Goal: Task Accomplishment & Management: Use online tool/utility

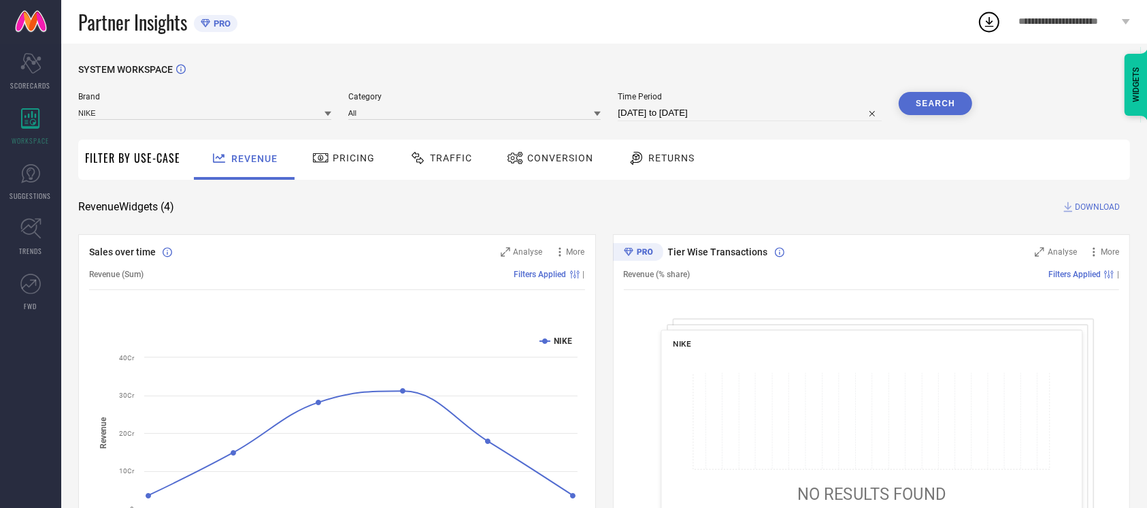
select select "8"
select select "2025"
select select "9"
select select "2025"
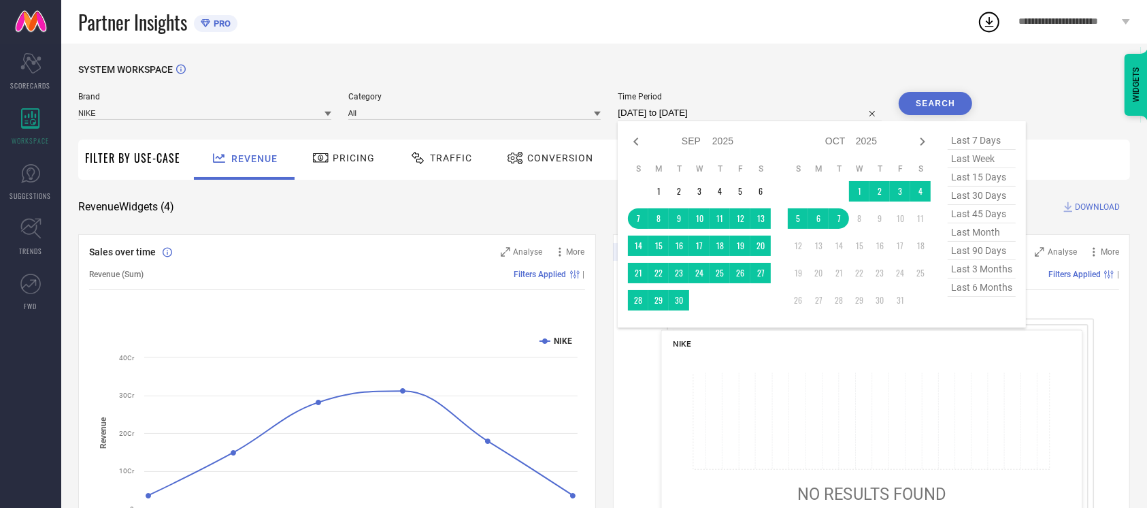
click at [751, 105] on input "[DATE] to [DATE]" at bounding box center [750, 113] width 264 height 16
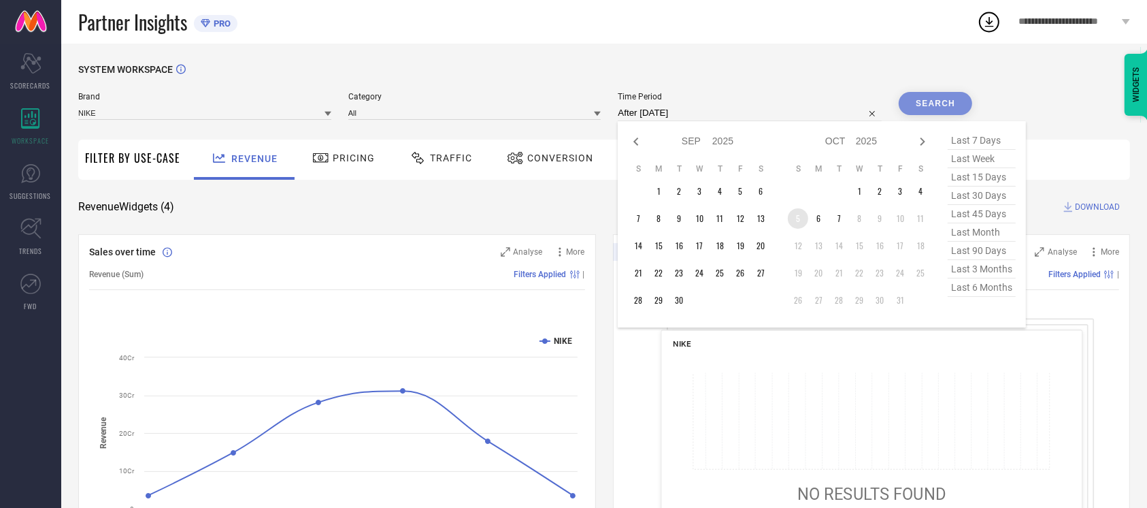
click at [791, 218] on td "5" at bounding box center [798, 218] width 20 height 20
type input "[DATE] to [DATE]"
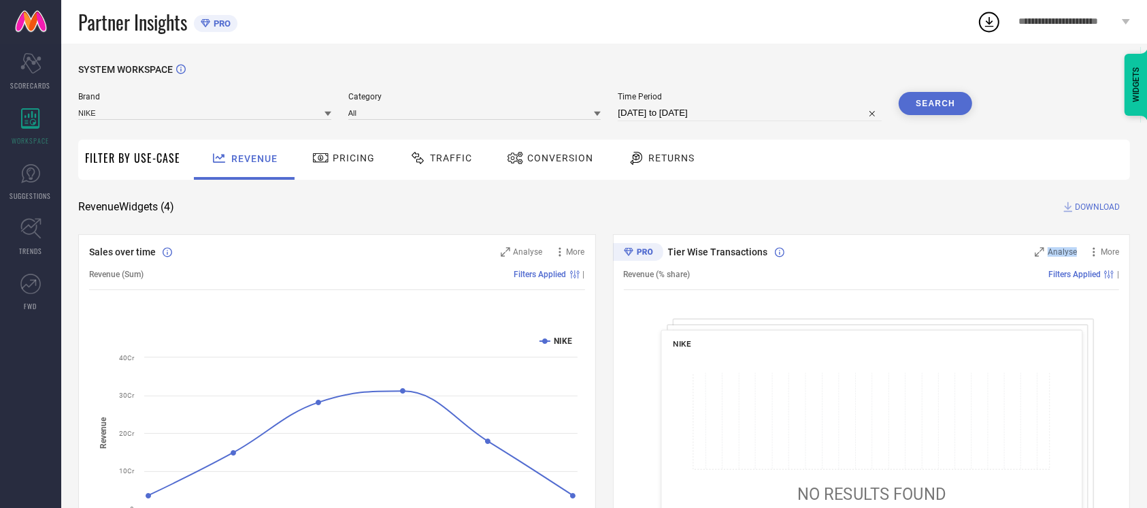
click at [795, 219] on div "SYSTEM WORKSPACE Brand NIKE Category All Time Period [DATE] to [DATE] Search Fi…" at bounding box center [604, 498] width 1052 height 868
click at [932, 101] on button "Search" at bounding box center [935, 103] width 73 height 23
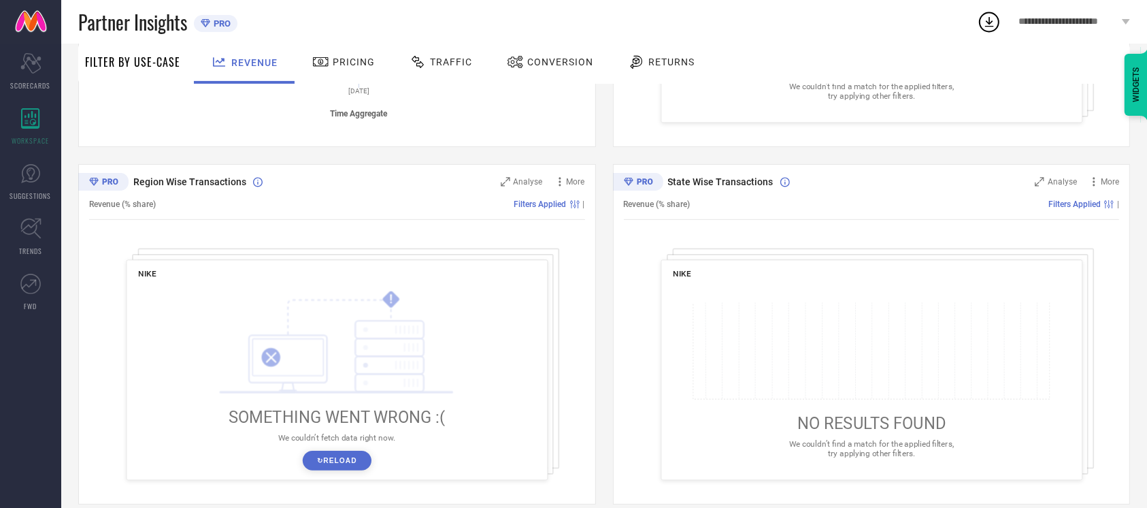
scroll to position [425, 0]
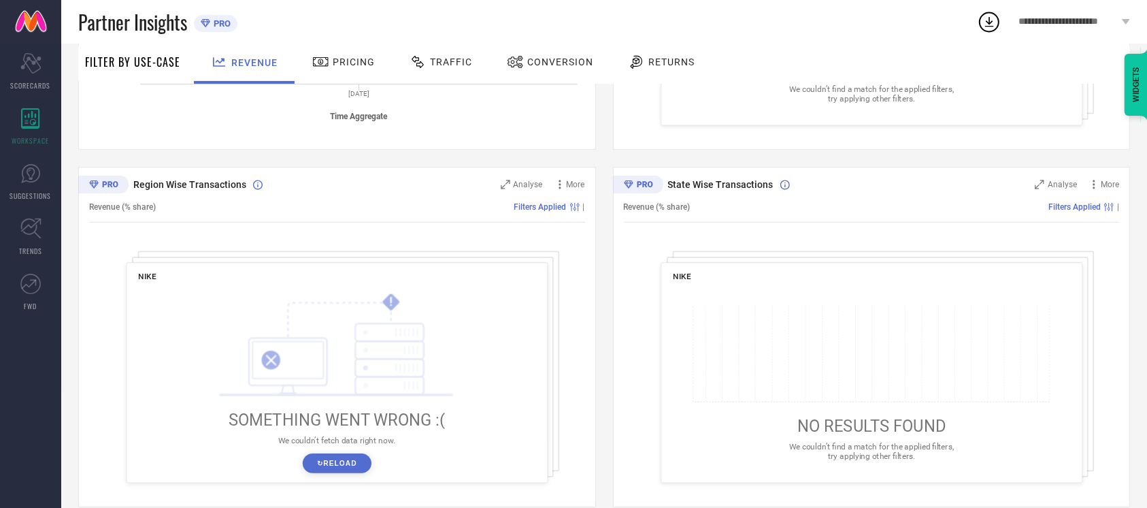
click at [346, 468] on button "↻ Reload" at bounding box center [337, 463] width 69 height 20
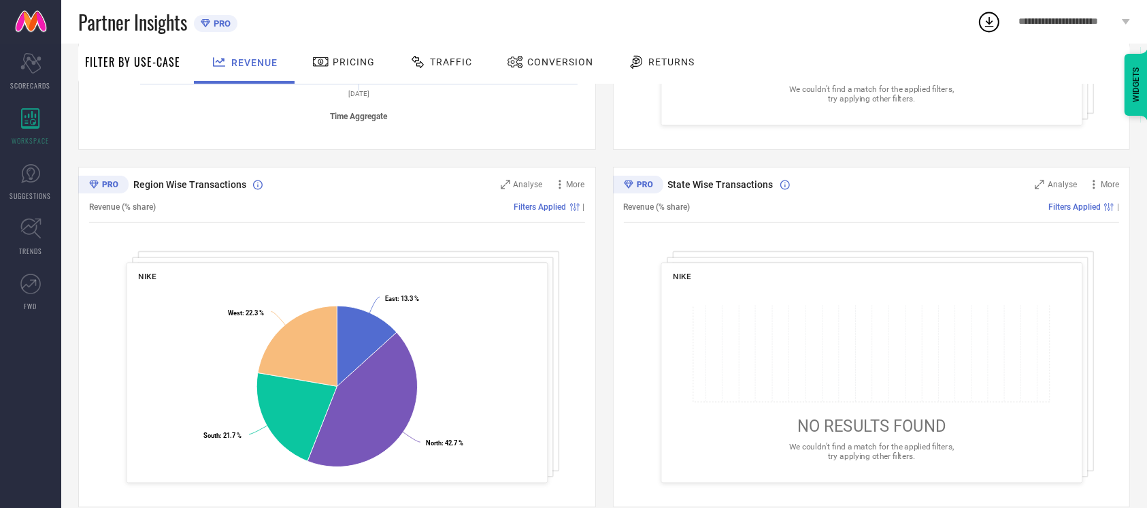
scroll to position [0, 0]
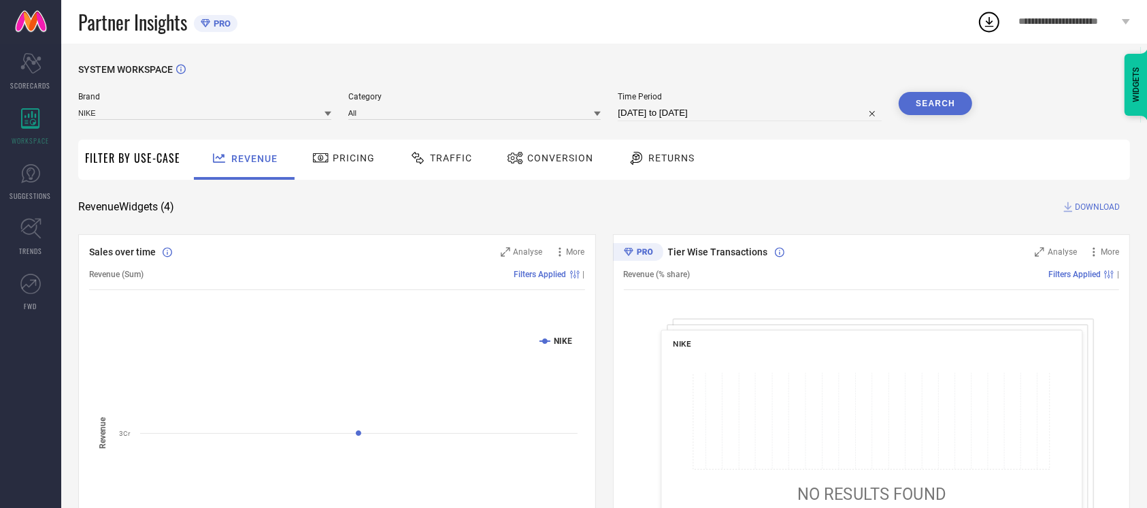
click at [517, 171] on div "Conversion" at bounding box center [550, 160] width 120 height 40
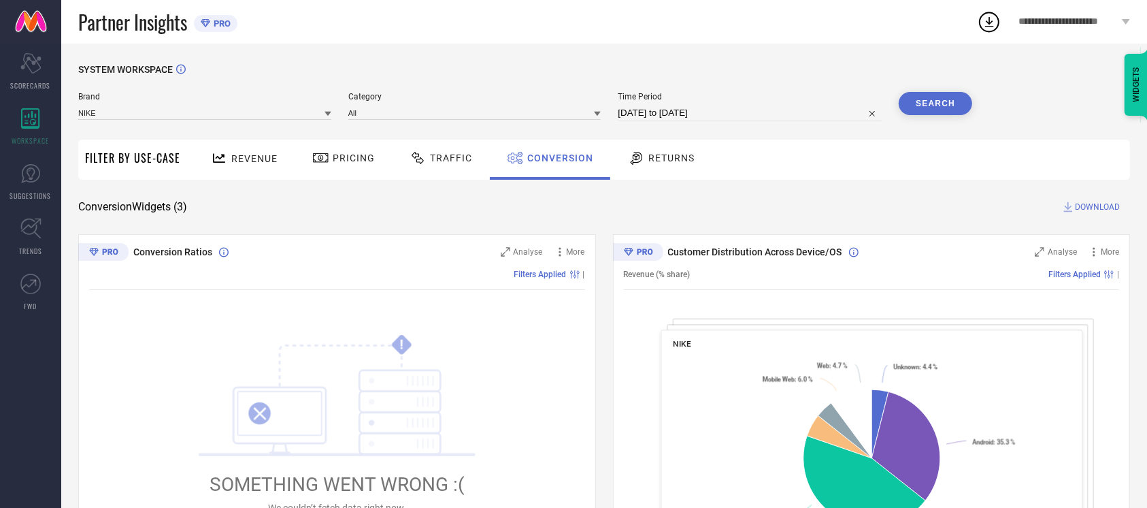
click at [928, 106] on button "Search" at bounding box center [935, 103] width 73 height 23
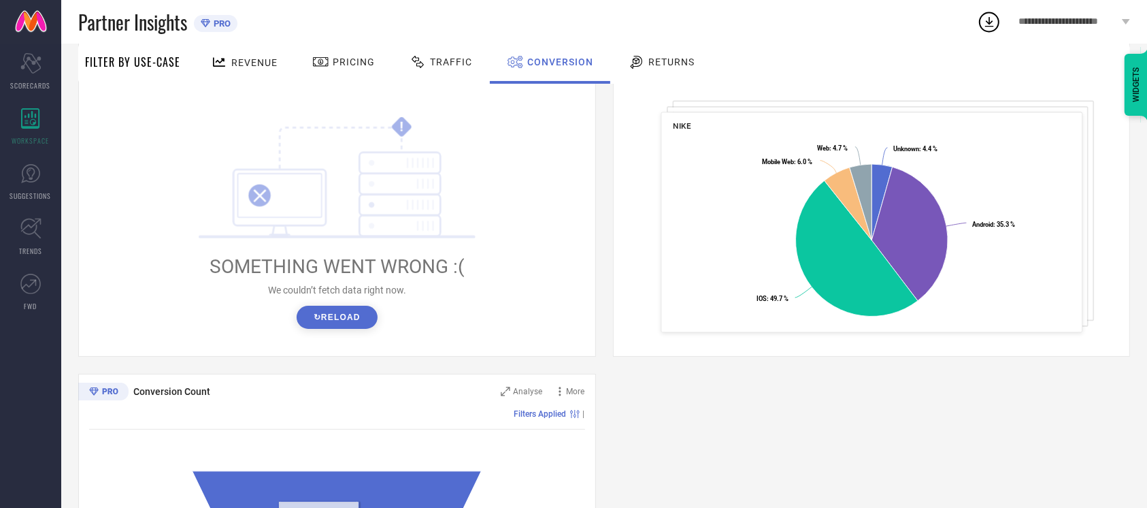
scroll to position [215, 0]
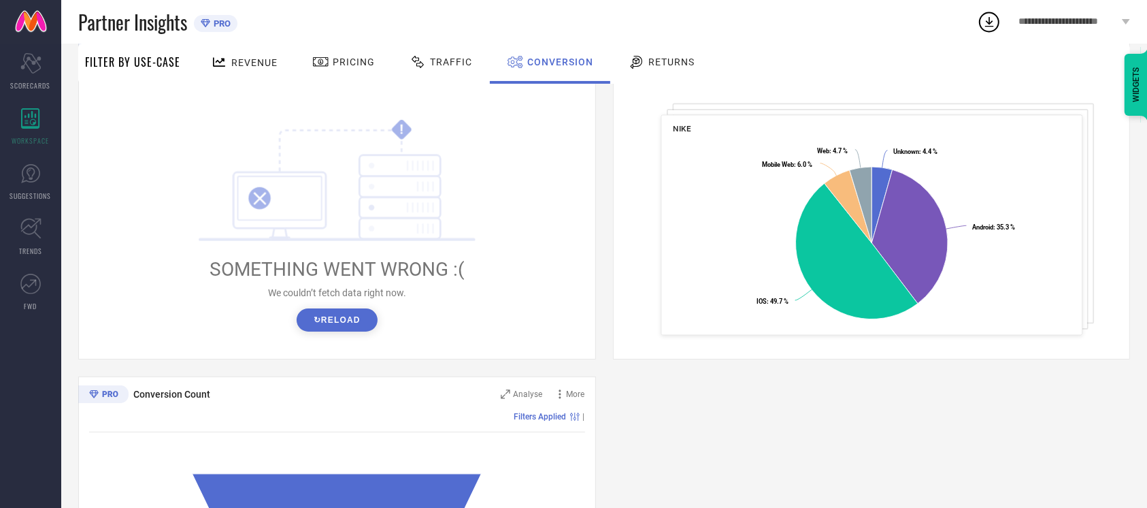
click at [340, 323] on button "↻ Reload" at bounding box center [337, 319] width 81 height 23
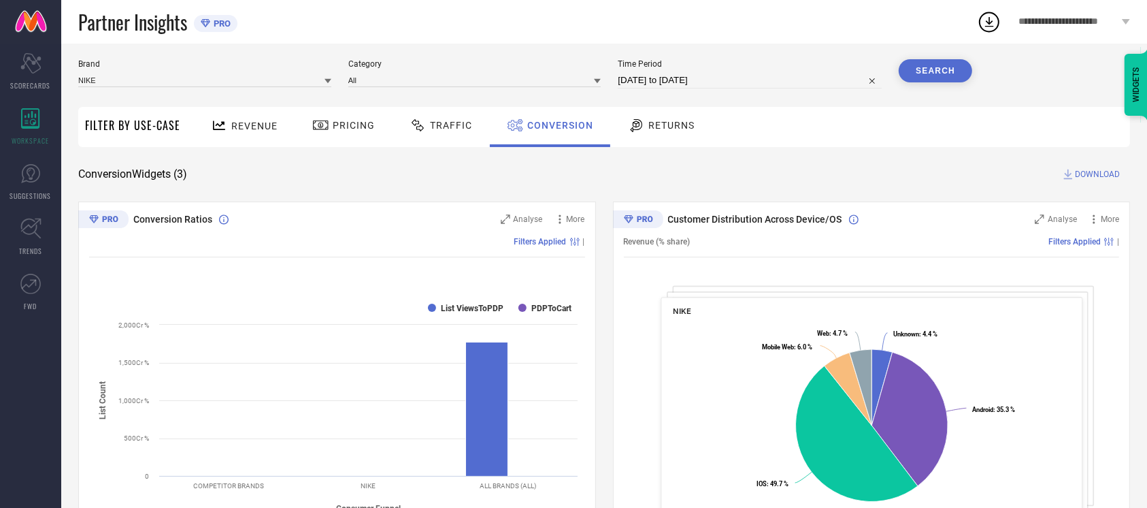
scroll to position [0, 0]
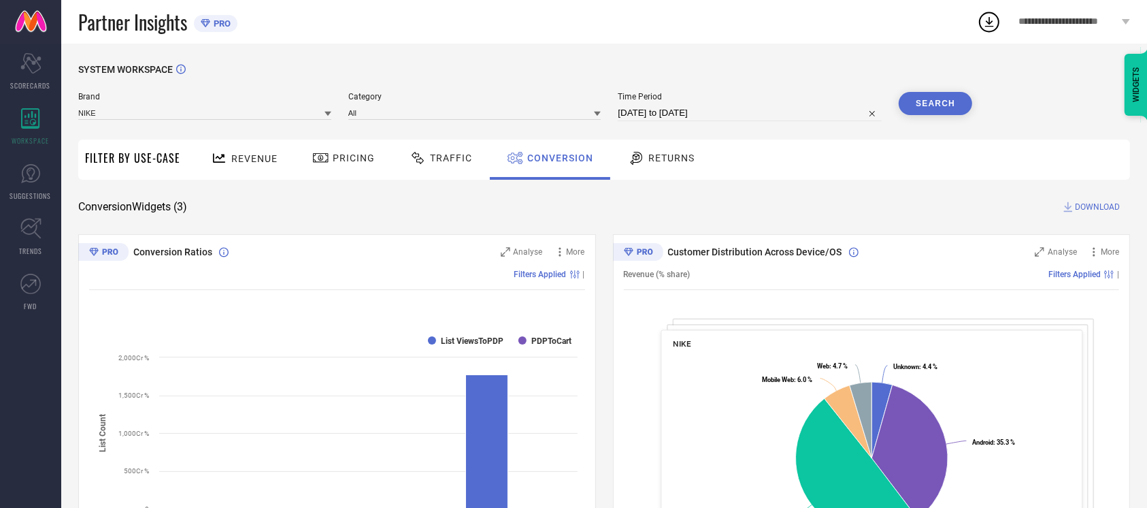
click at [942, 95] on button "Search" at bounding box center [935, 103] width 73 height 23
click at [1082, 206] on span "DOWNLOAD" at bounding box center [1097, 207] width 45 height 14
click at [708, 59] on div "SYSTEM WORKSPACE Brand NIKE Category All Time Period [DATE] to [DATE] Search Fi…" at bounding box center [604, 498] width 1086 height 909
click at [425, 11] on div "Partner Insights PRO" at bounding box center [527, 22] width 899 height 44
click at [316, 49] on div "SYSTEM WORKSPACE Brand NIKE Category All Time Period [DATE] to [DATE] Search Fi…" at bounding box center [604, 498] width 1086 height 909
